Goal: Check status: Check status

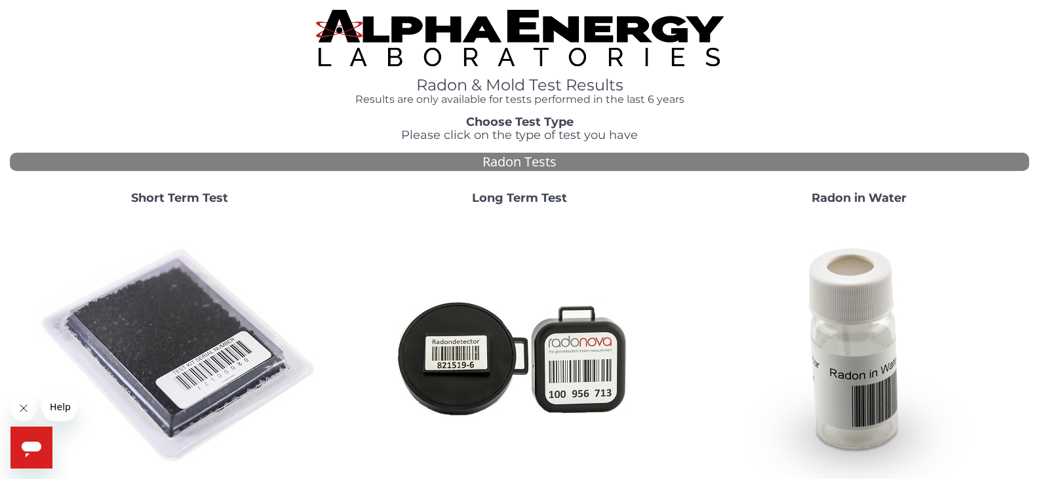
click at [163, 199] on strong "Short Term Test" at bounding box center [179, 198] width 97 height 14
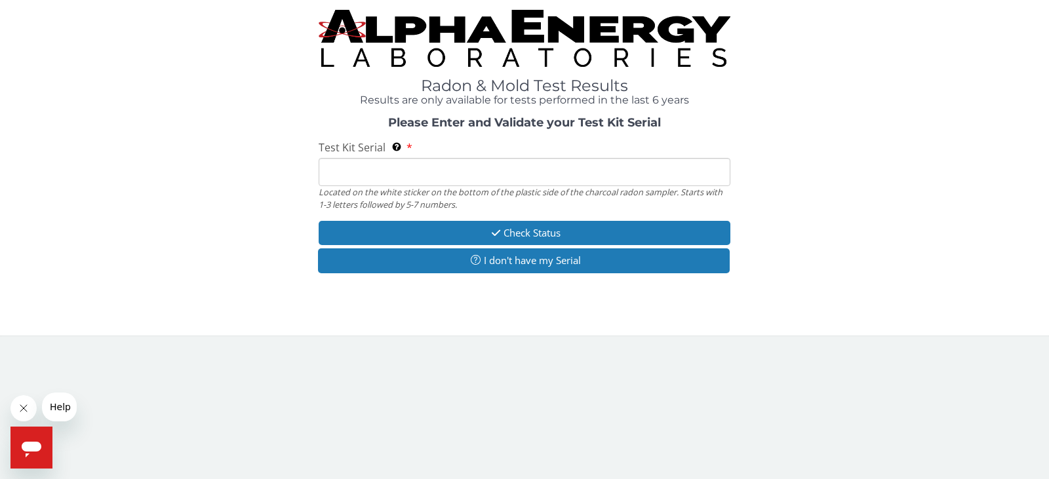
click at [339, 174] on input "Test Kit Serial Located on the white sticker on the bottom of the plastic side …" at bounding box center [525, 172] width 412 height 28
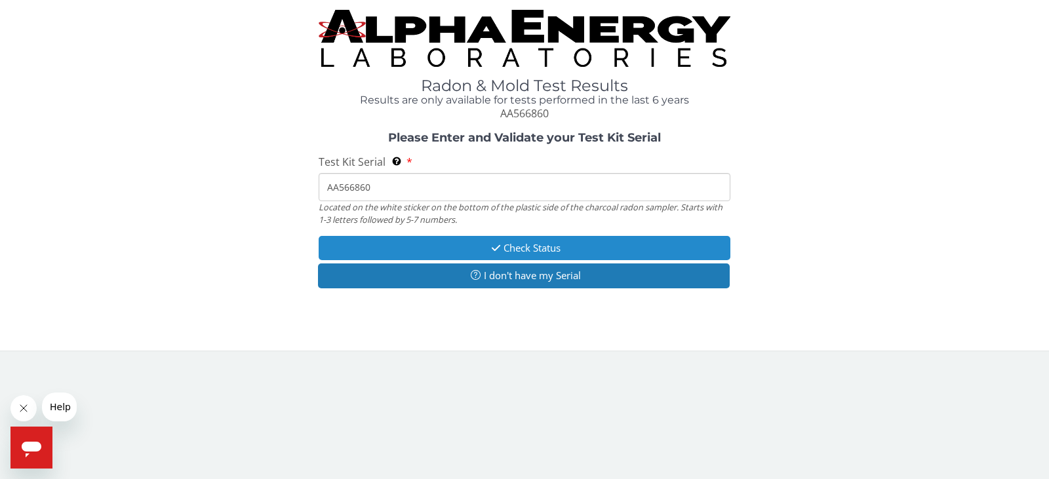
type input "AA566860"
click at [521, 248] on button "Check Status" at bounding box center [525, 248] width 412 height 24
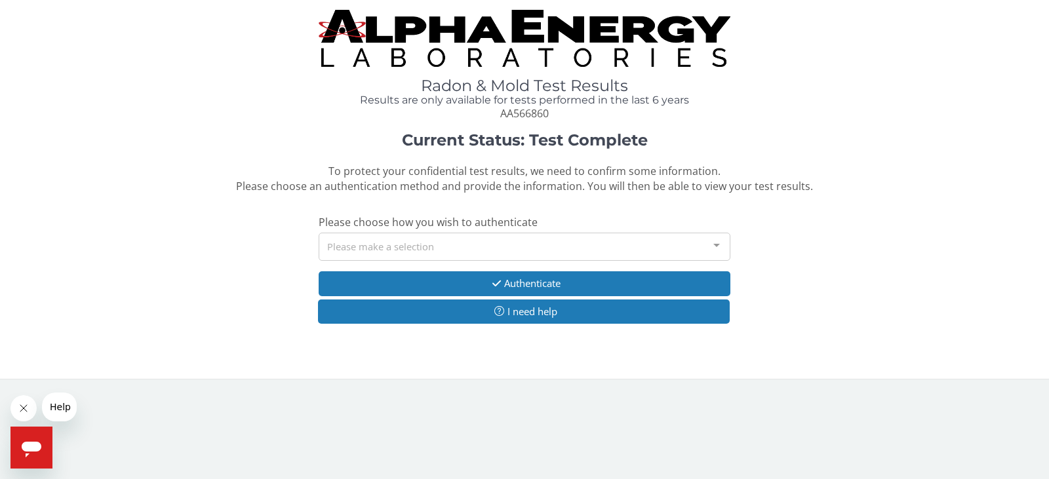
click at [716, 245] on div at bounding box center [717, 245] width 26 height 25
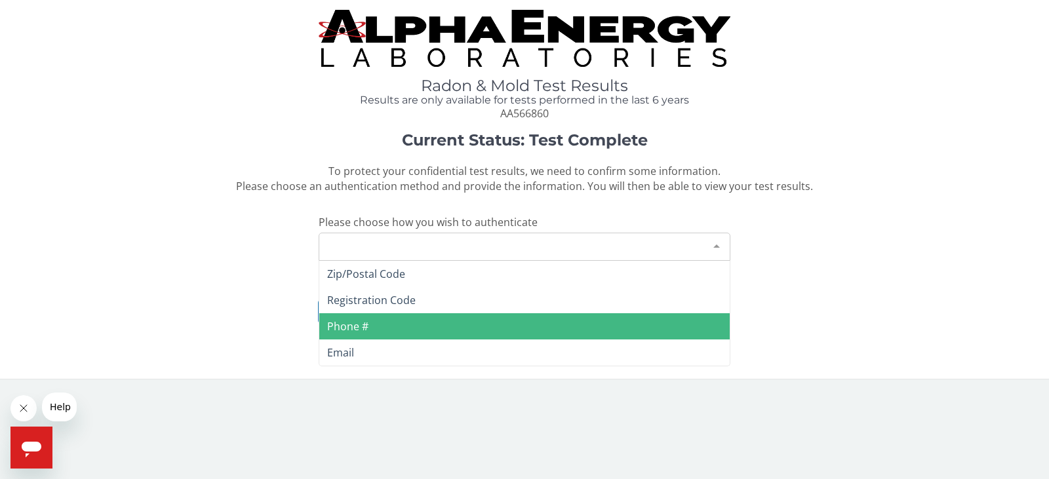
click at [359, 321] on span "Phone #" at bounding box center [347, 326] width 41 height 14
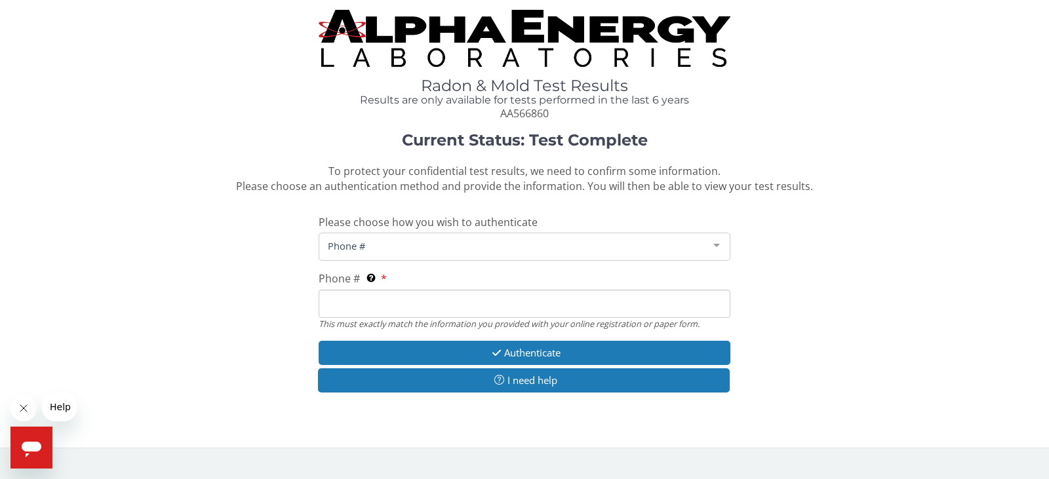
click at [348, 307] on input "Phone # This must exactly match the information you provided with your online r…" at bounding box center [525, 304] width 412 height 28
click at [453, 245] on span "Phone #" at bounding box center [514, 246] width 379 height 14
click at [245, 279] on div "Current Status: Test Complete To protect your confidential test results, we nee…" at bounding box center [525, 269] width 1030 height 275
click at [327, 303] on input "Phone # This must exactly match the information you provided with your online r…" at bounding box center [525, 304] width 412 height 28
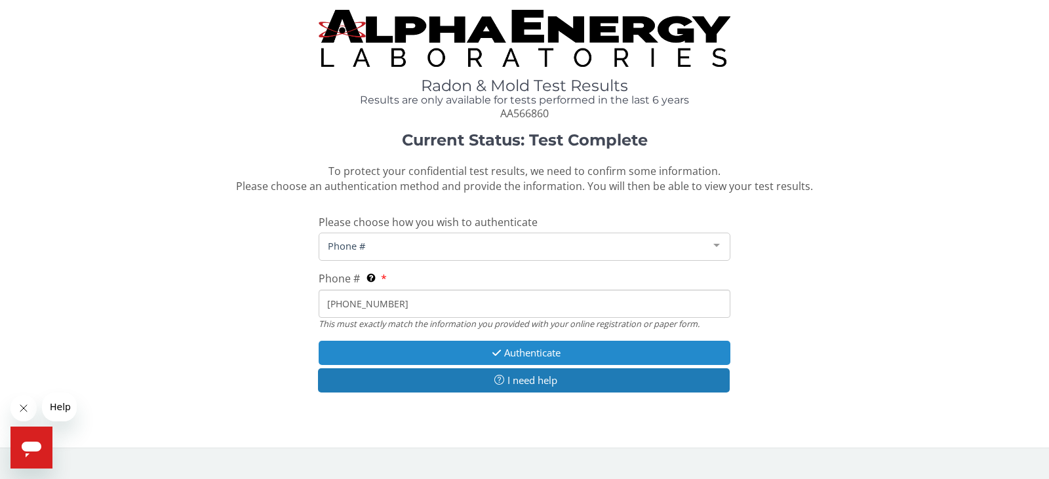
type input "[PHONE_NUMBER]"
click at [532, 350] on button "Authenticate" at bounding box center [525, 353] width 412 height 24
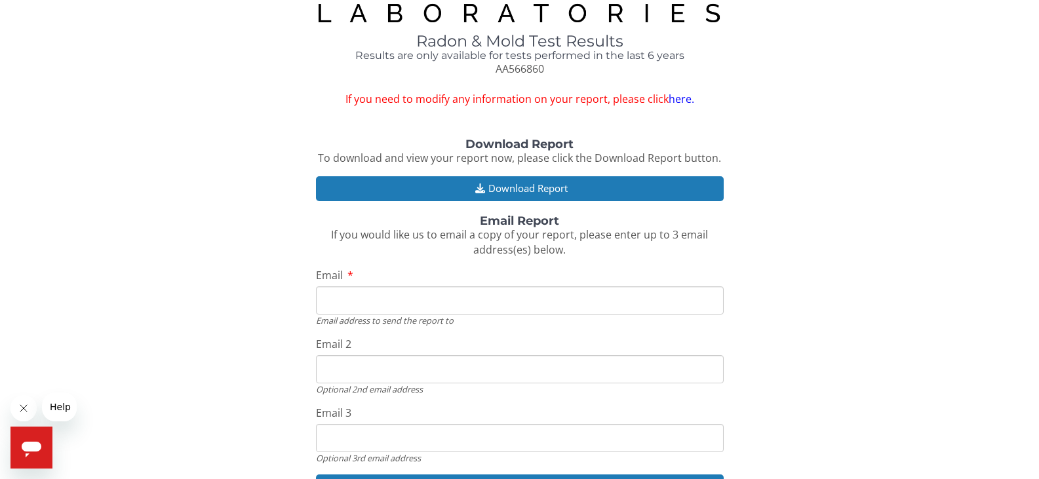
scroll to position [66, 0]
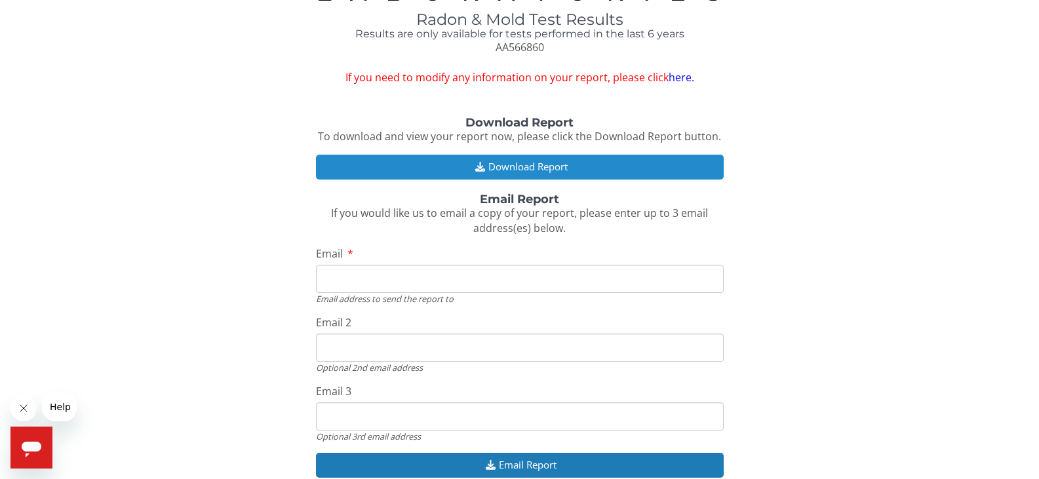
click at [515, 167] on button "Download Report" at bounding box center [520, 167] width 408 height 24
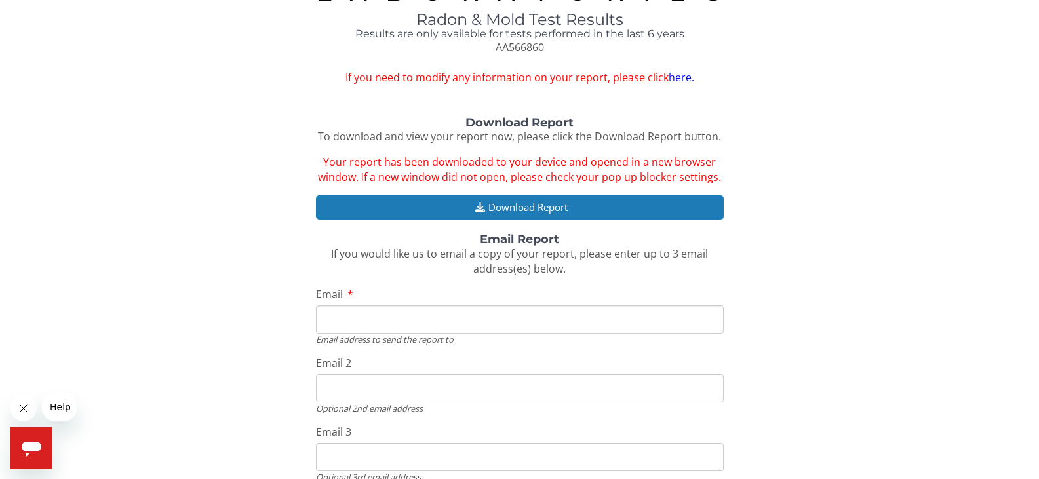
drag, startPoint x: 231, startPoint y: 186, endPoint x: 269, endPoint y: 127, distance: 70.4
click at [235, 184] on div "Download Report To download and view your report now, please click the Download…" at bounding box center [520, 325] width 1020 height 416
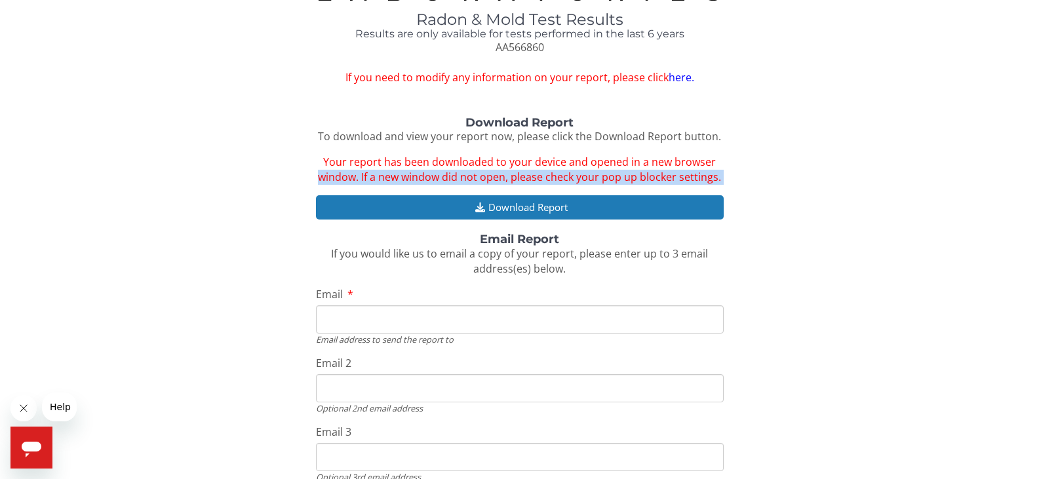
scroll to position [0, 0]
